Goal: Task Accomplishment & Management: Manage account settings

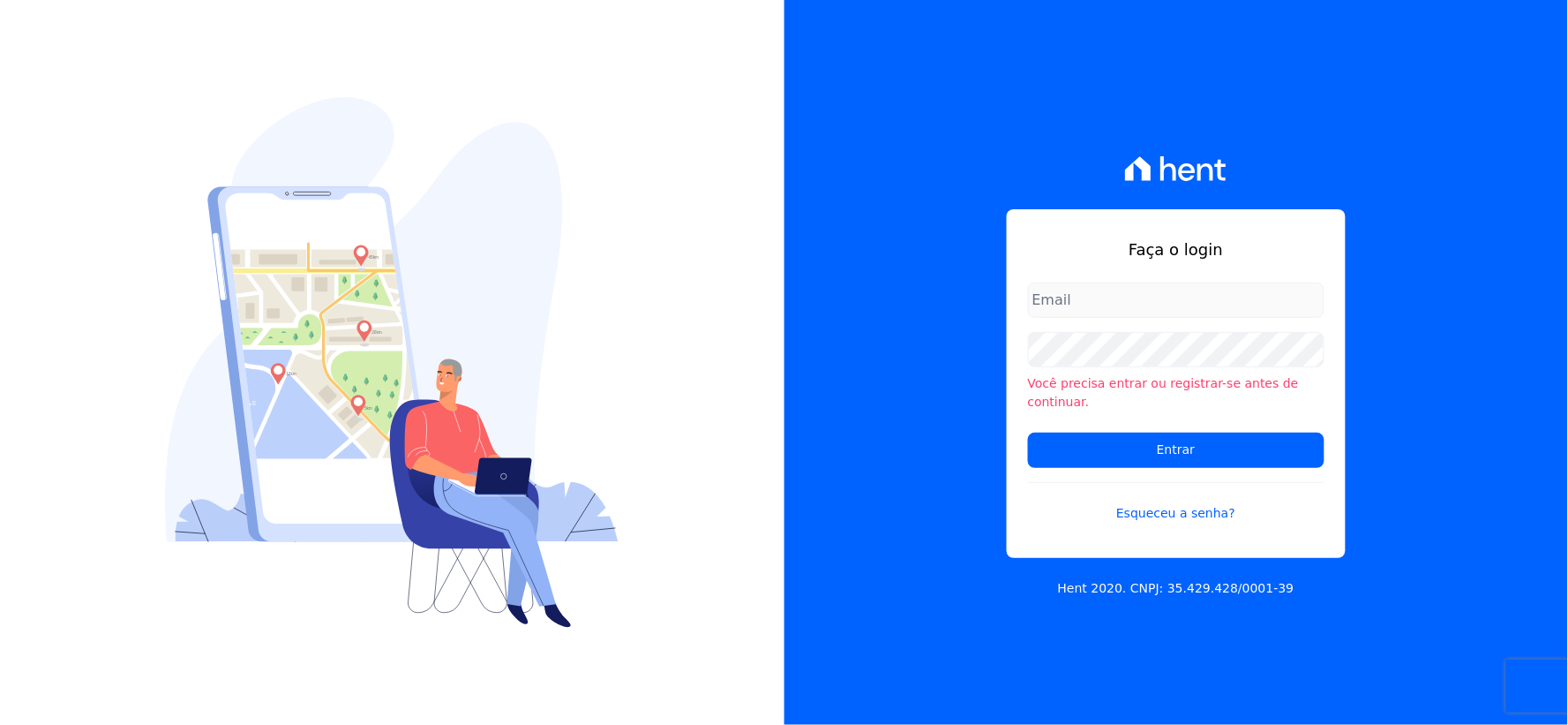
click at [1090, 312] on input "email" at bounding box center [1175, 299] width 297 height 35
type input "rh@cesariengenharia.com.br"
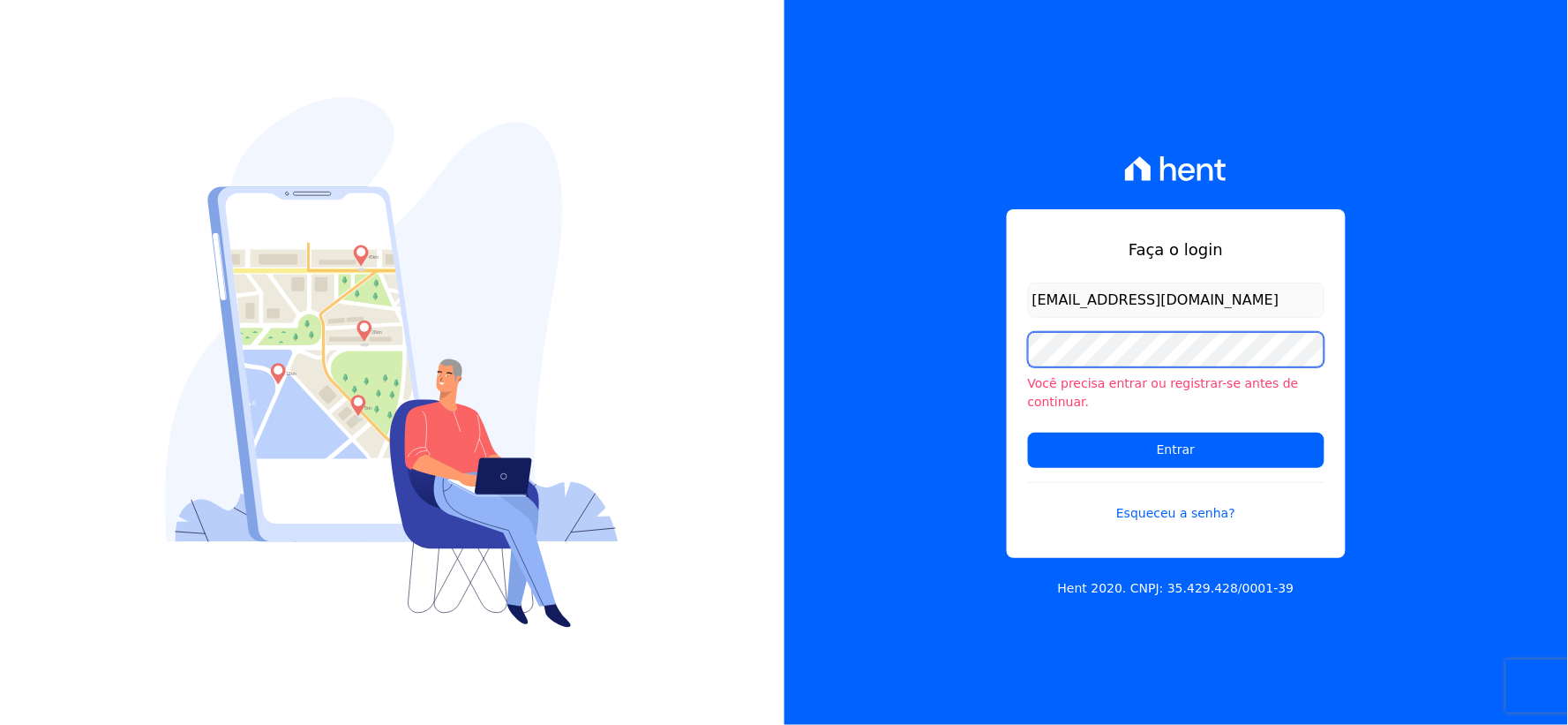
click at [545, 313] on div "Faça o login rh@cesariengenharia.com.br Você precisa entrar ou registrar-se ant…" at bounding box center [784, 362] width 1568 height 725
click at [1027, 433] on input "Entrar" at bounding box center [1175, 450] width 297 height 35
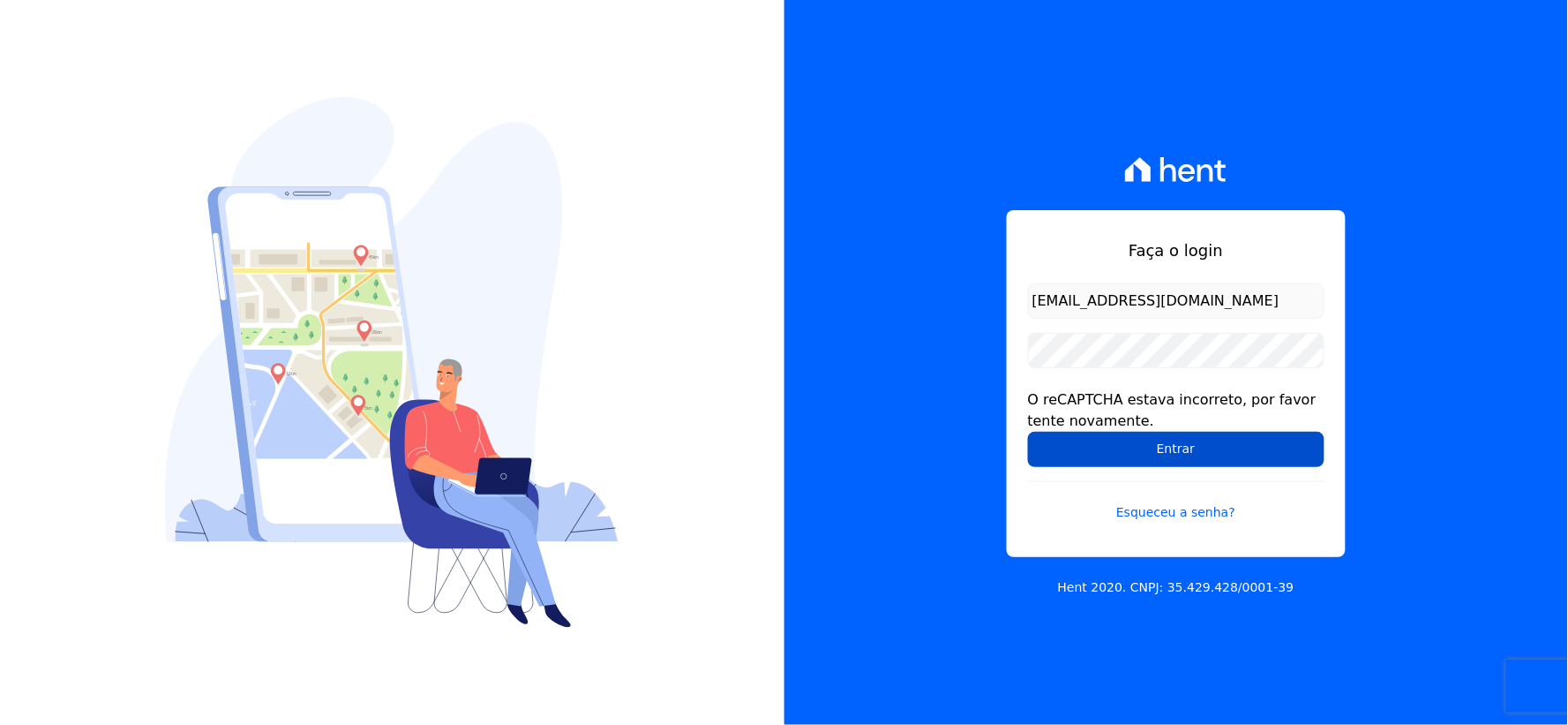
click at [1071, 448] on input "Entrar" at bounding box center [1175, 449] width 297 height 35
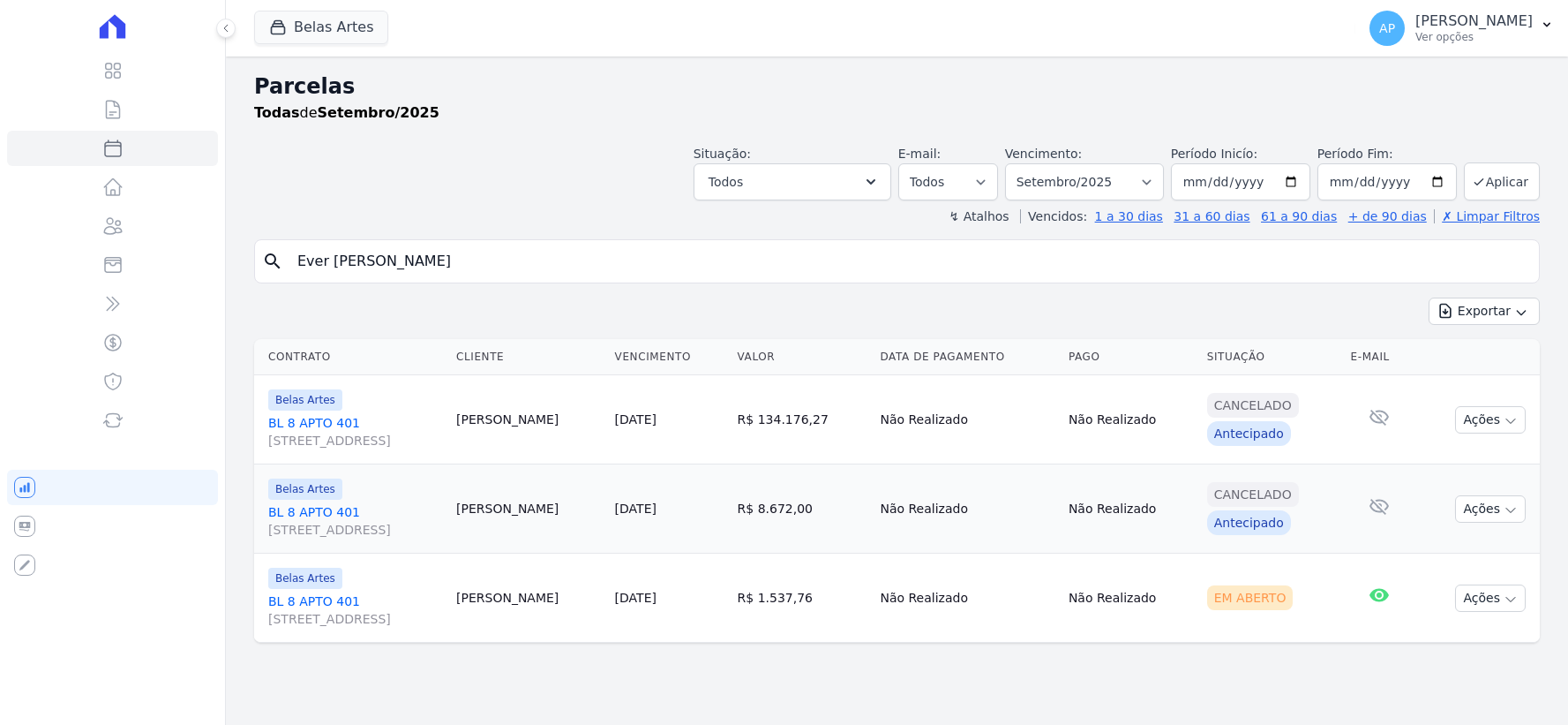
select select
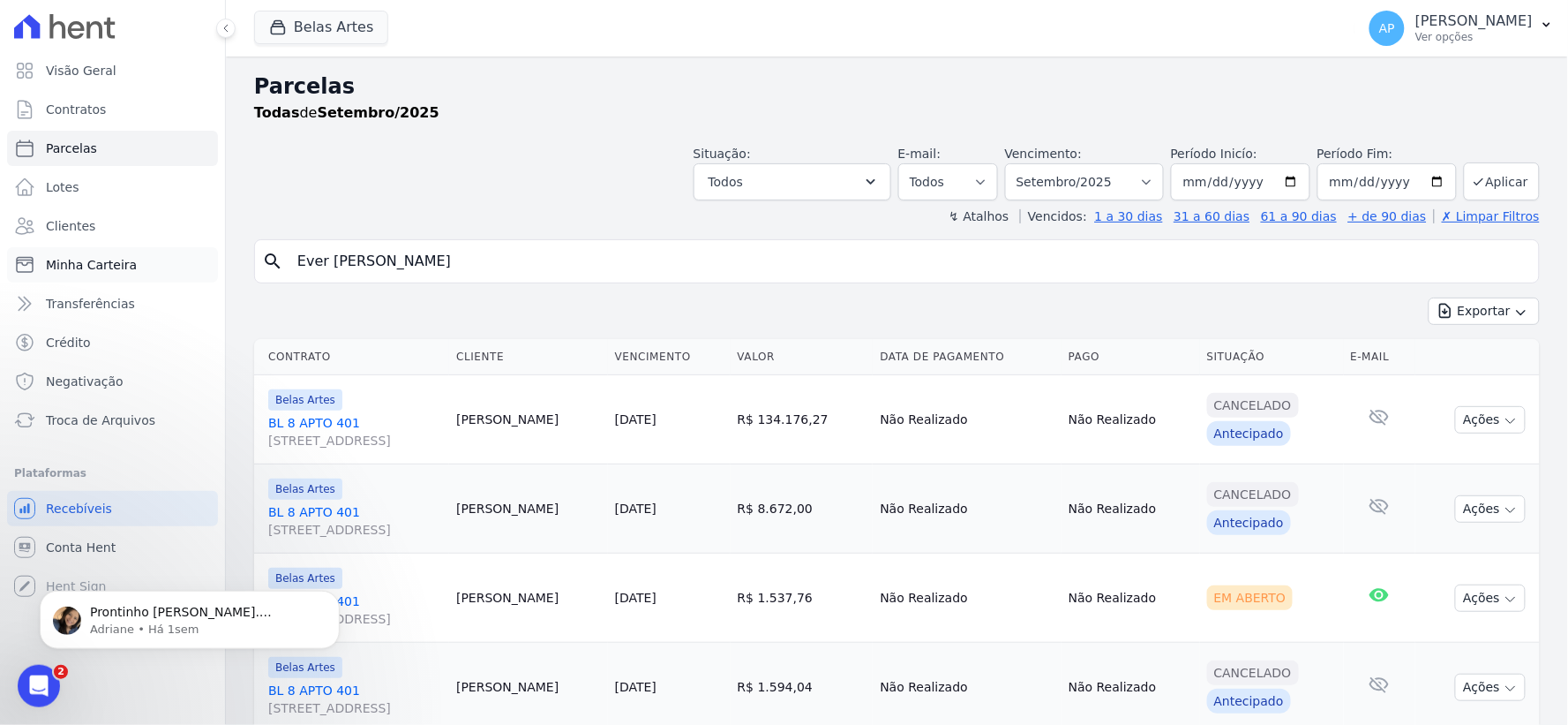
drag, startPoint x: 535, startPoint y: 266, endPoint x: 109, endPoint y: 250, distance: 426.3
click at [109, 250] on div "Visão Geral Contratos [GEOGRAPHIC_DATA] Lotes Clientes Minha Carteira Transferê…" at bounding box center [784, 362] width 1568 height 725
paste input "[PERSON_NAME]"
type input "[PERSON_NAME]"
select select
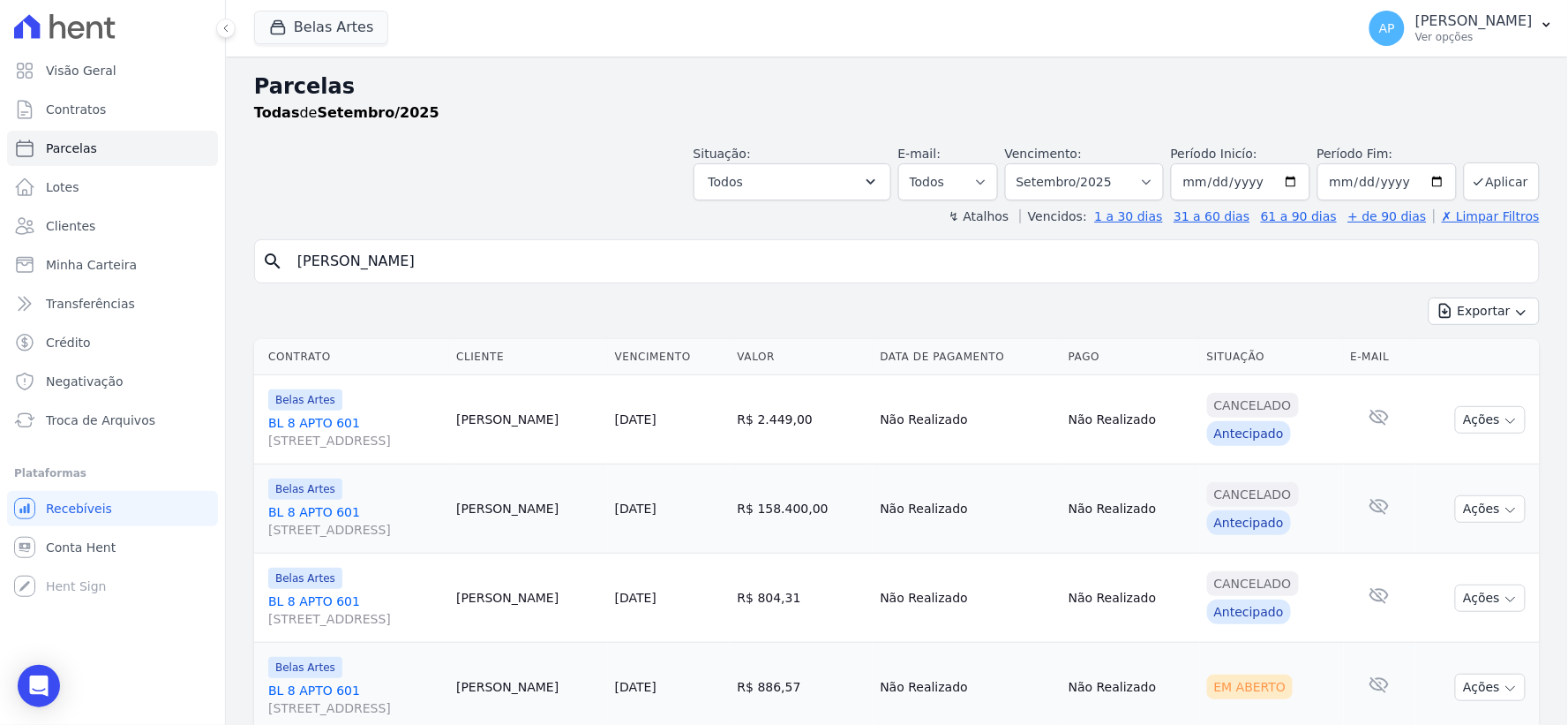
scroll to position [62, 0]
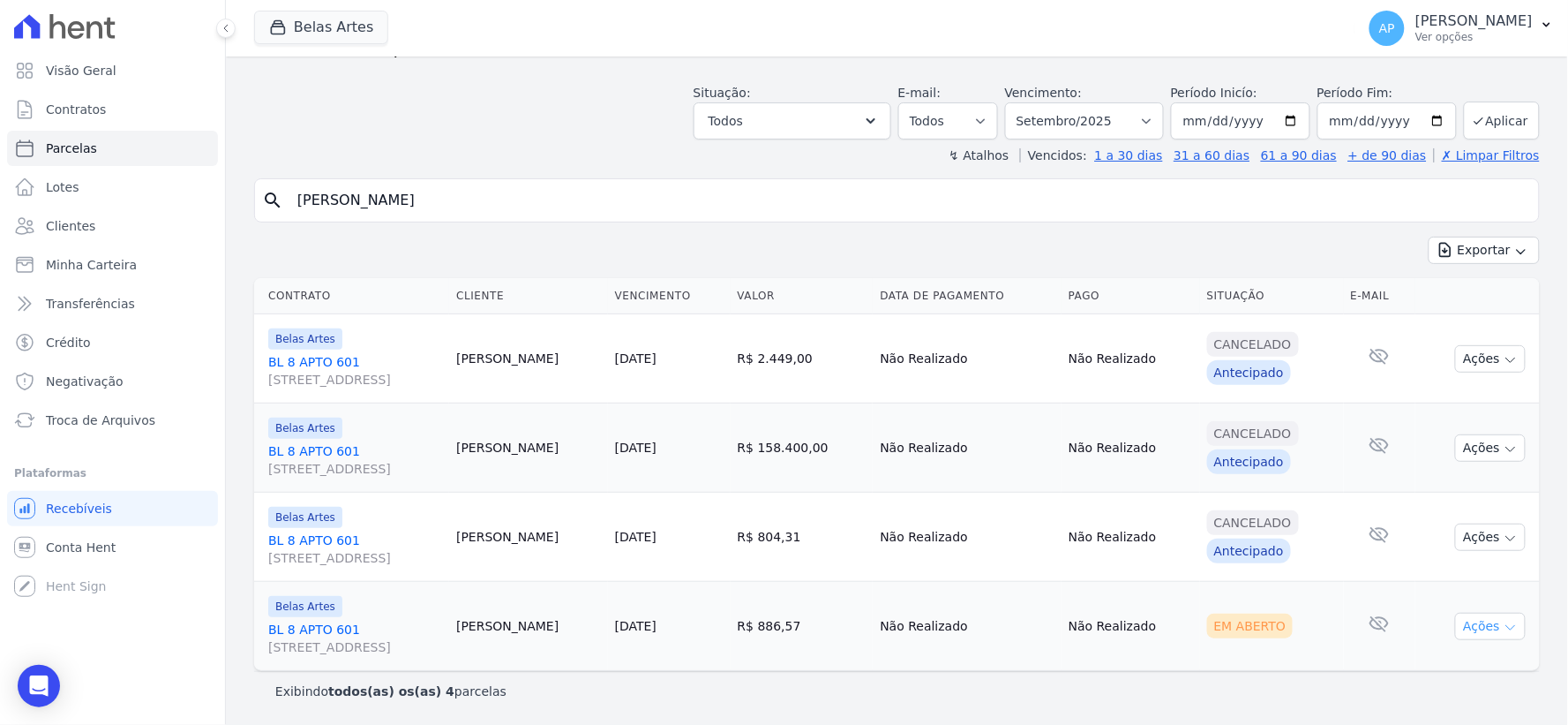
click at [1477, 627] on button "Ações" at bounding box center [1490, 626] width 71 height 27
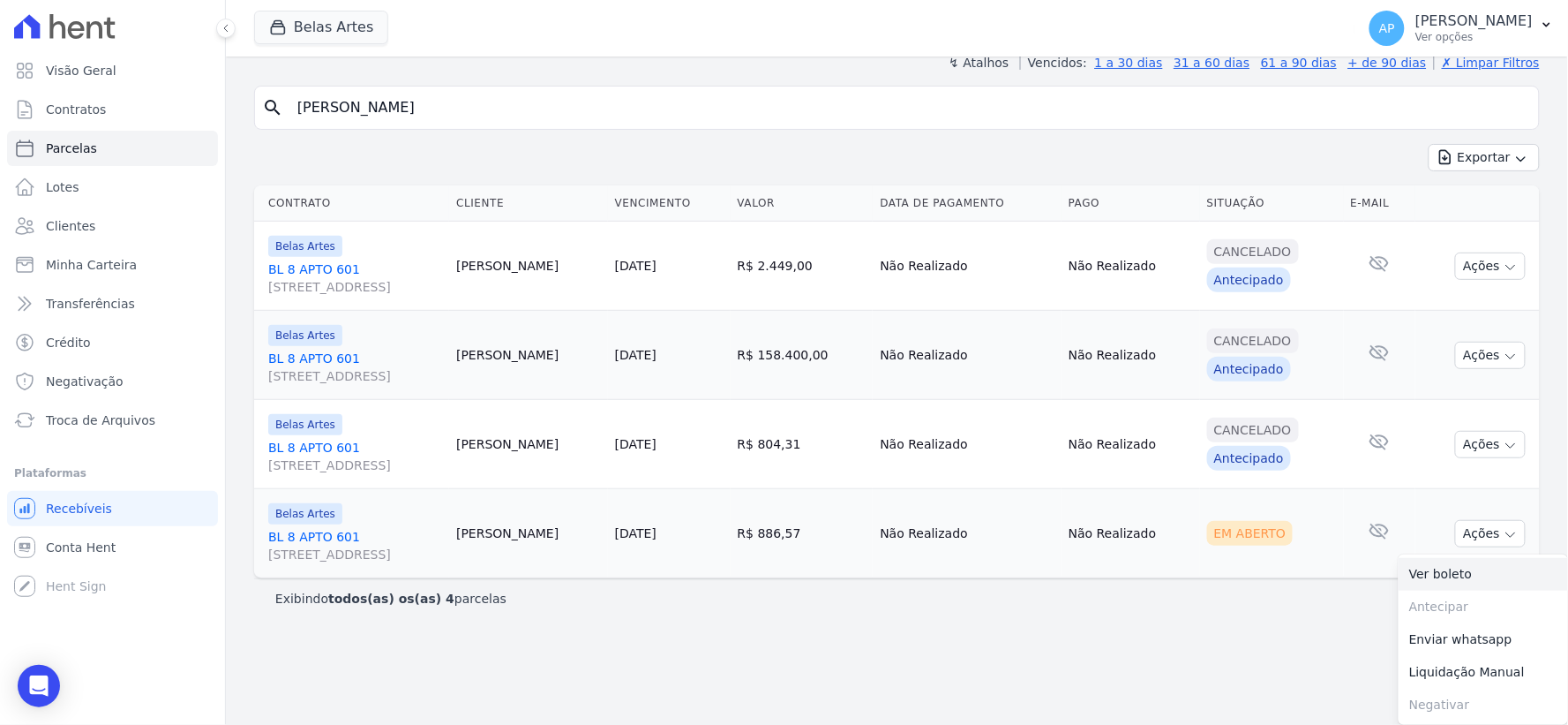
click at [1436, 570] on link "Ver boleto" at bounding box center [1482, 574] width 169 height 33
